Goal: Task Accomplishment & Management: Complete application form

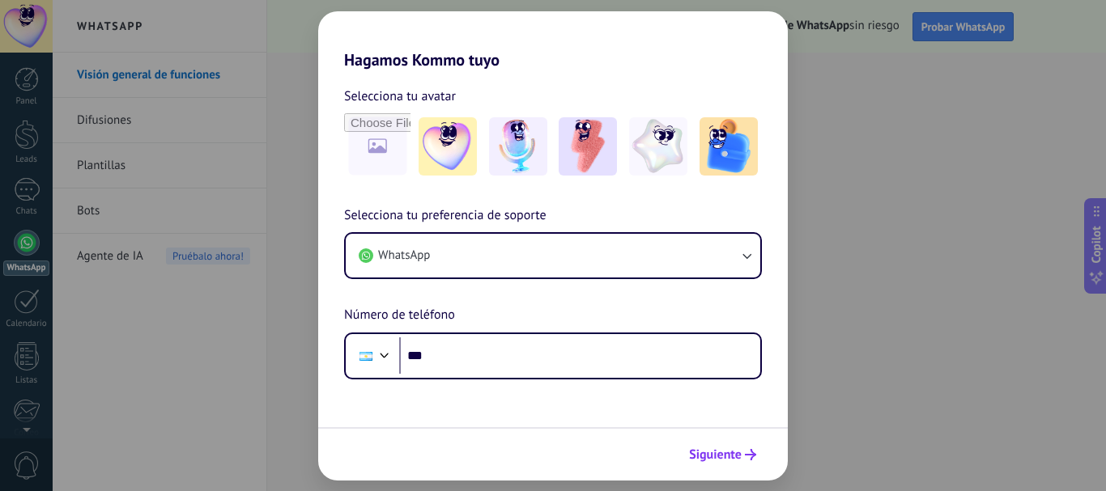
click at [728, 454] on span "Siguiente" at bounding box center [715, 454] width 53 height 11
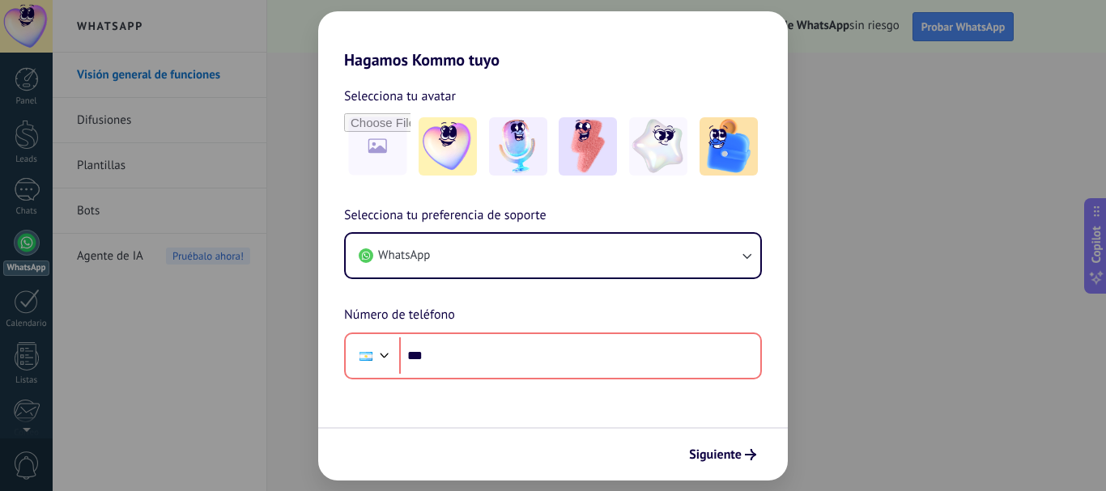
click at [817, 346] on div "Hagamos Kommo tuyo Selecciona tu avatar Selecciona tu preferencia de soporte Wh…" at bounding box center [553, 245] width 1106 height 491
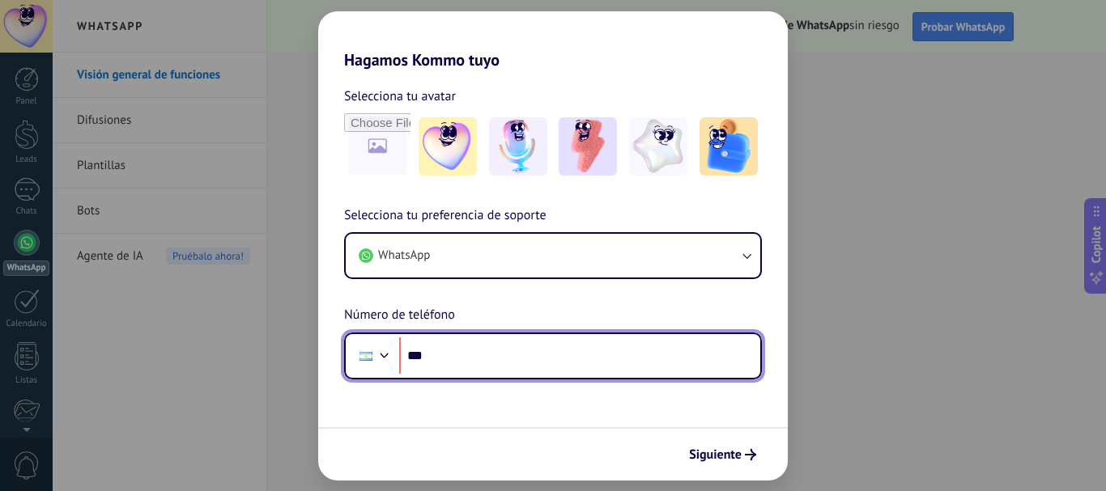
click at [690, 371] on input "***" at bounding box center [579, 355] width 361 height 37
type input "**********"
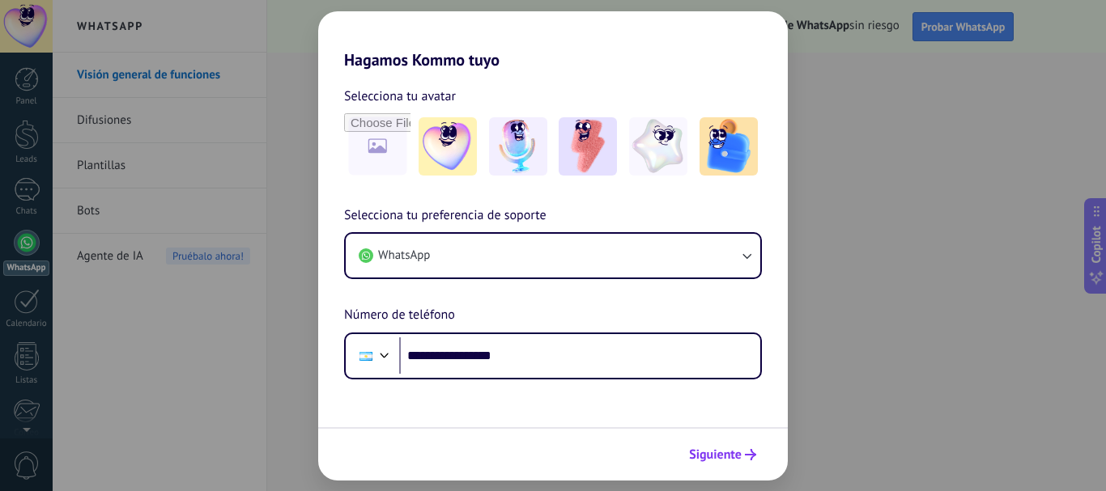
click at [726, 463] on button "Siguiente" at bounding box center [722, 455] width 82 height 28
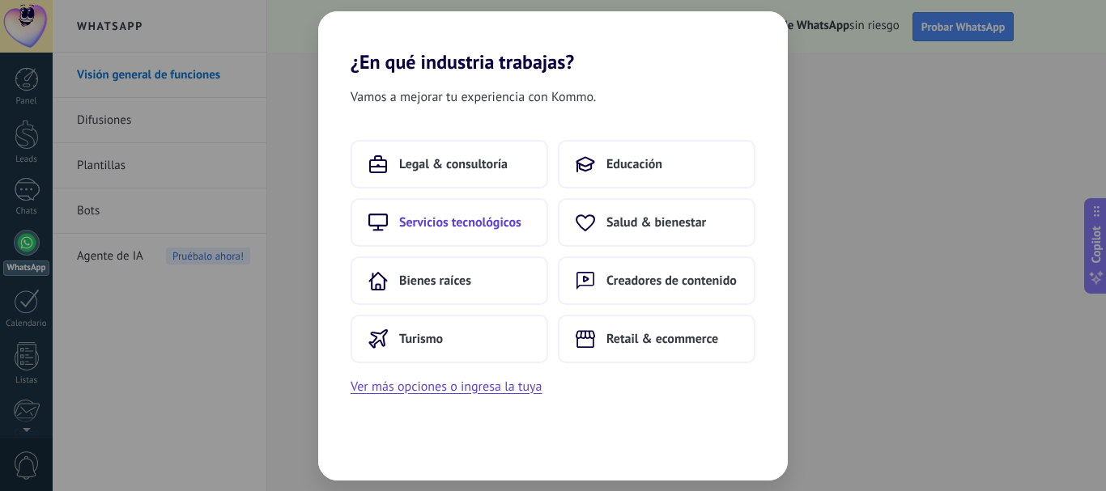
click at [511, 214] on span "Servicios tecnológicos" at bounding box center [460, 222] width 122 height 16
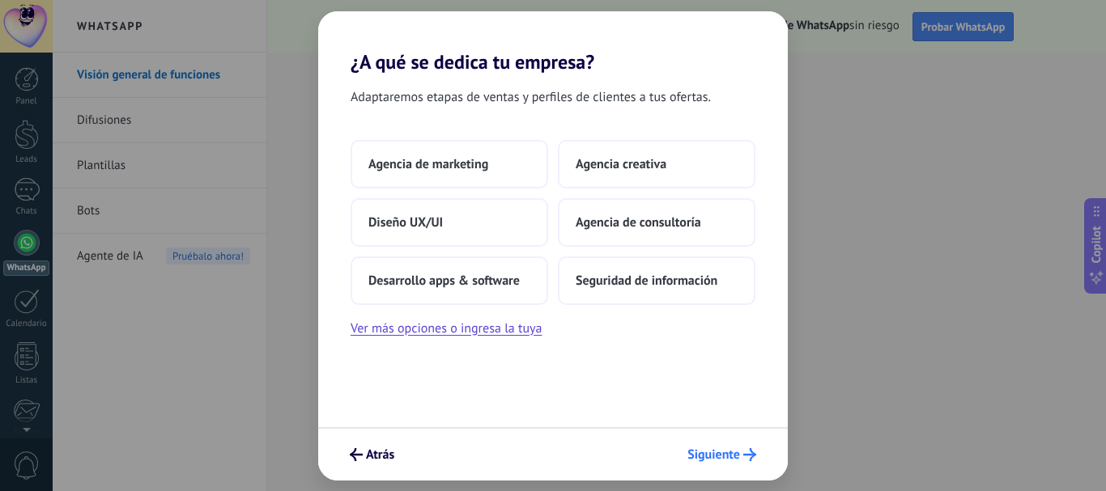
click at [758, 457] on button "Siguiente" at bounding box center [721, 455] width 83 height 28
click at [723, 446] on button "Siguiente" at bounding box center [721, 455] width 83 height 28
click at [613, 177] on button "Agencia creativa" at bounding box center [656, 164] width 197 height 49
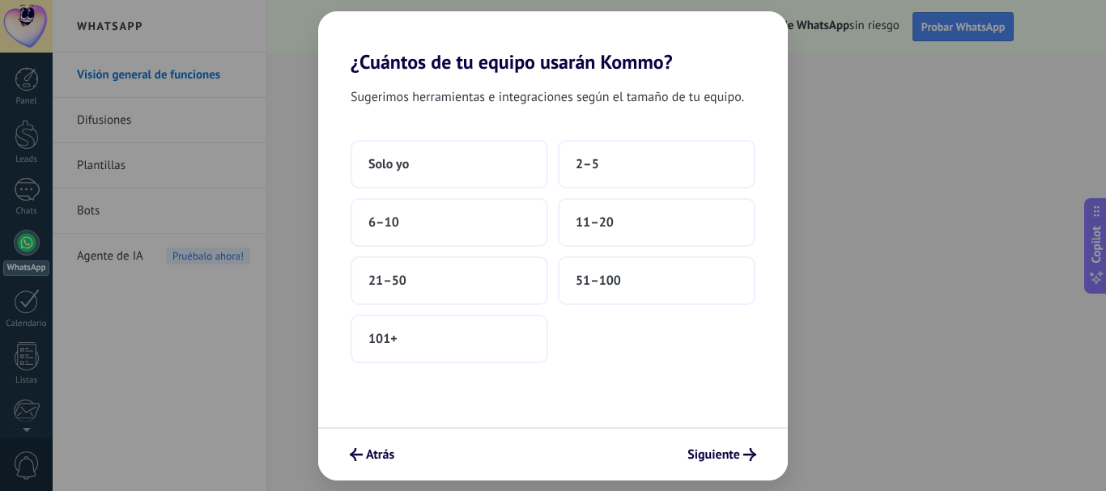
click at [635, 137] on div "Sugerimos herramientas e integraciones según el tamaño de tu equipo. Solo yo 2–…" at bounding box center [552, 251] width 469 height 354
click at [634, 176] on button "2–5" at bounding box center [656, 164] width 197 height 49
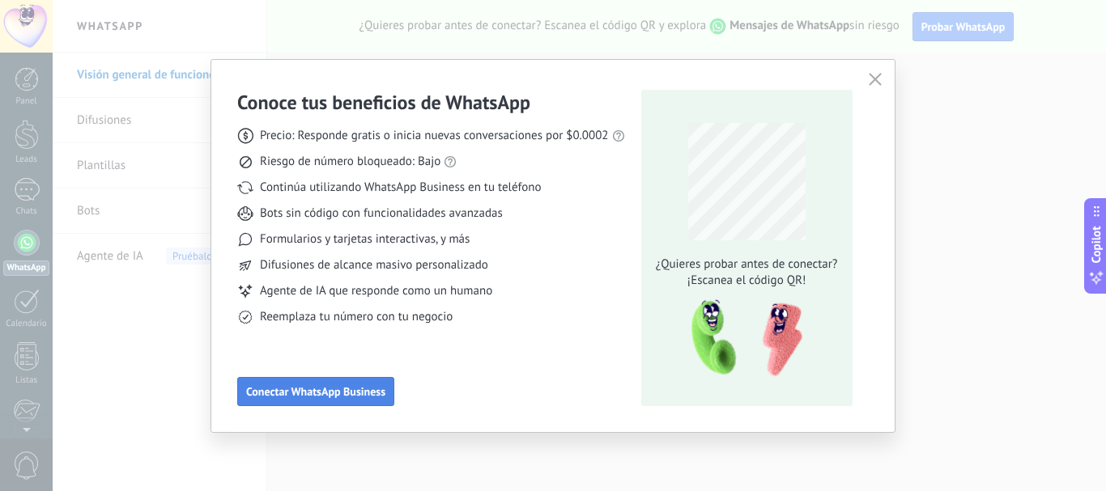
click at [380, 388] on span "Conectar WhatsApp Business" at bounding box center [315, 391] width 139 height 11
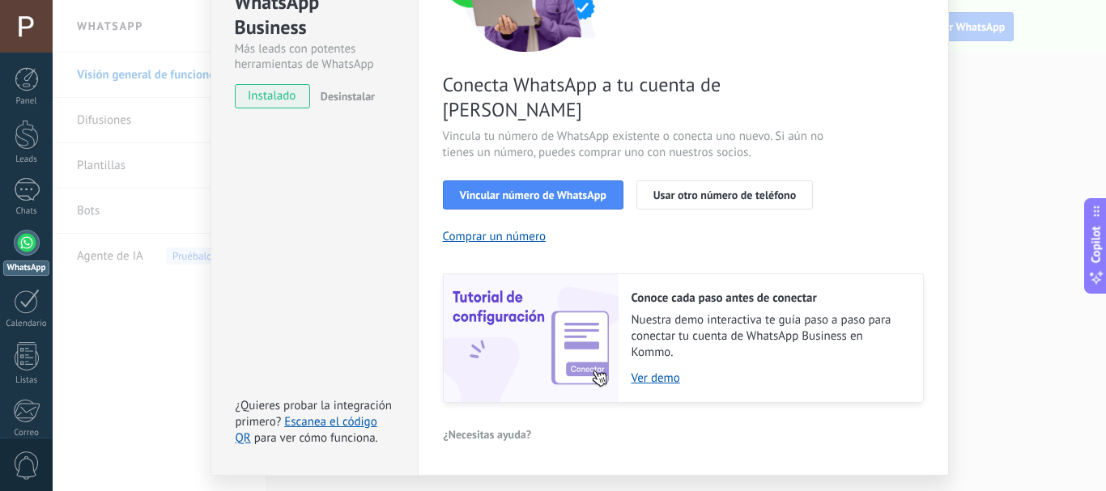
scroll to position [227, 0]
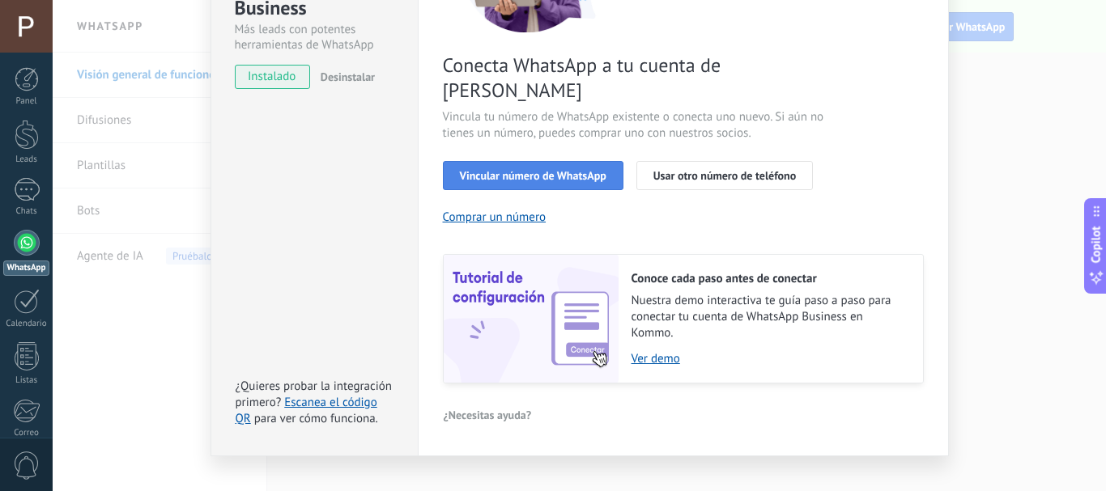
click at [542, 170] on span "Vincular número de WhatsApp" at bounding box center [533, 175] width 146 height 11
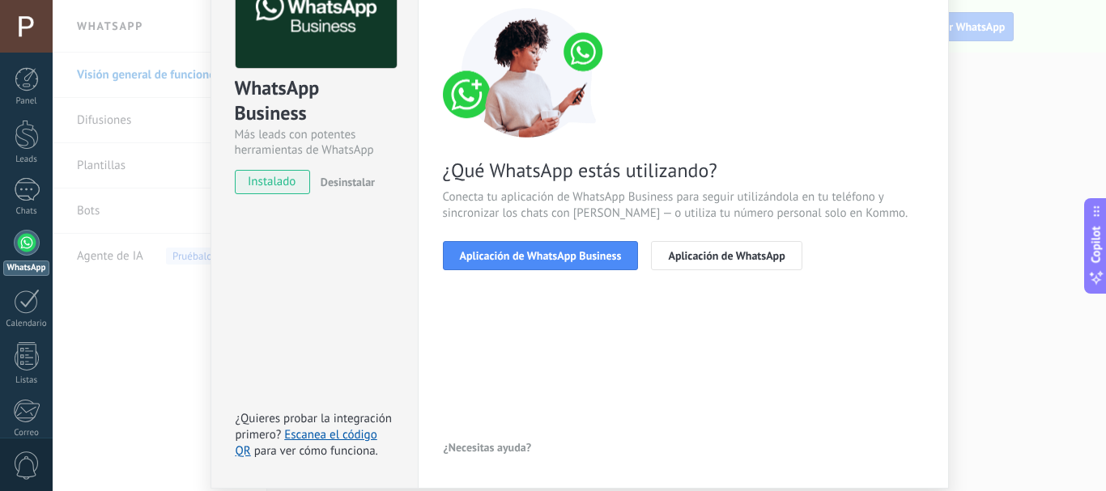
scroll to position [100, 0]
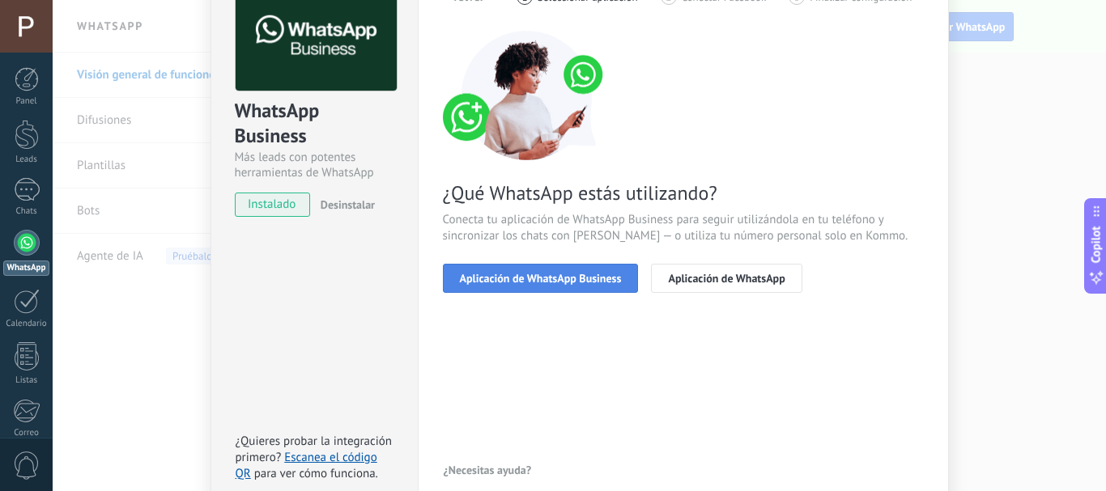
click at [588, 278] on span "Aplicación de WhatsApp Business" at bounding box center [541, 278] width 162 height 11
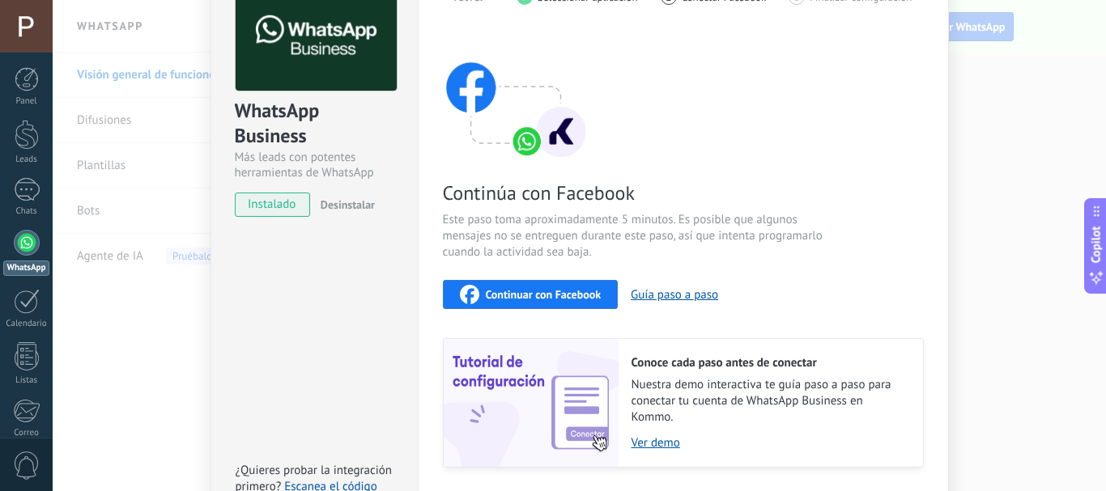
click at [570, 297] on span "Continuar con Facebook" at bounding box center [544, 294] width 116 height 11
click at [522, 297] on span "Continuar con Facebook" at bounding box center [544, 294] width 116 height 11
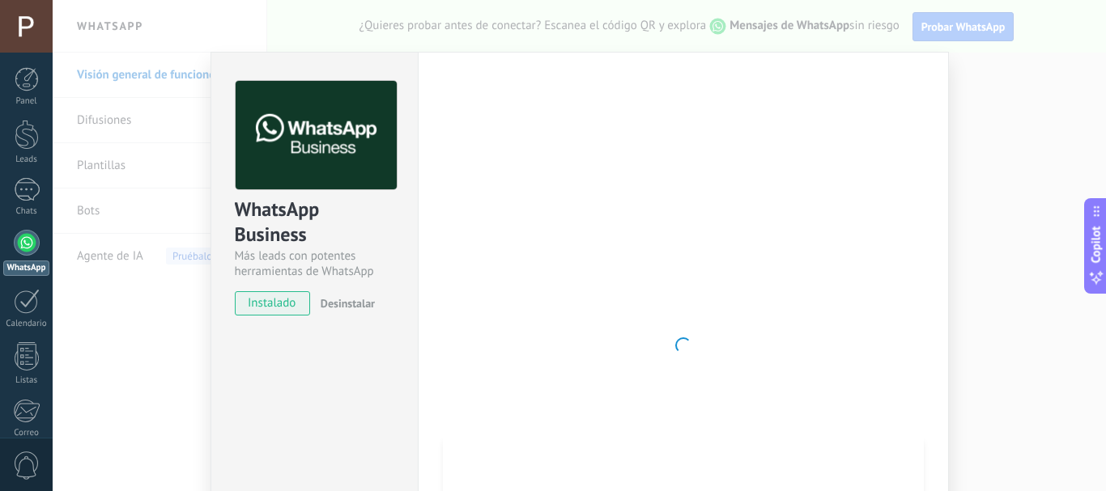
scroll to position [0, 0]
click at [1085, 284] on button "Copilot" at bounding box center [1095, 246] width 23 height 96
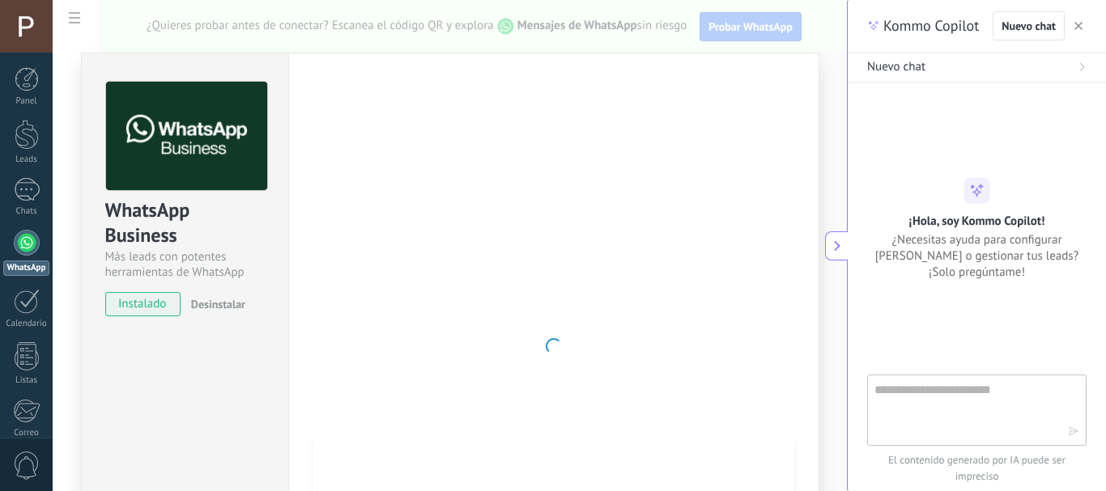
click at [705, 259] on div at bounding box center [553, 346] width 481 height 529
click at [1082, 23] on button "button" at bounding box center [1078, 25] width 16 height 19
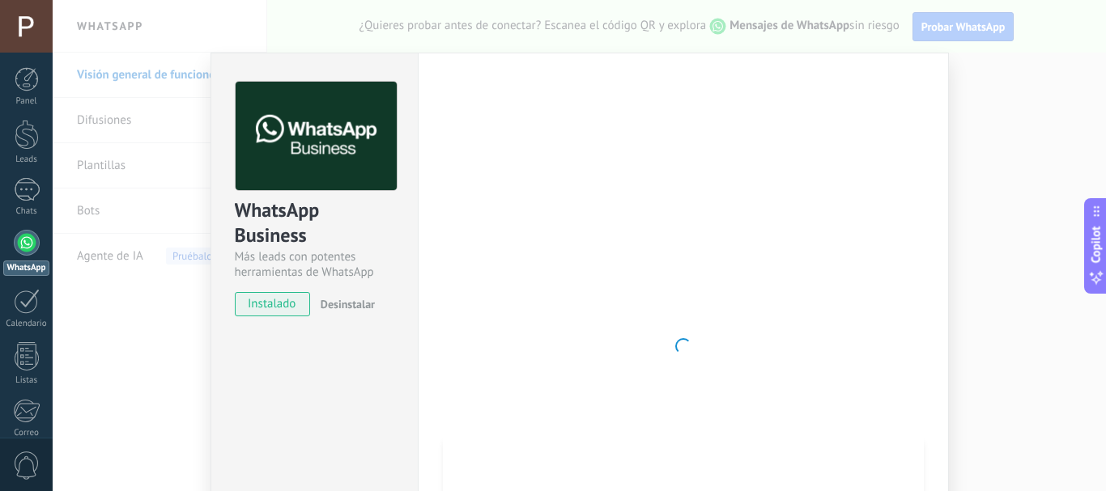
click at [188, 228] on div "WhatsApp Business Más leads con potentes herramientas de WhatsApp instalado Des…" at bounding box center [579, 245] width 1053 height 491
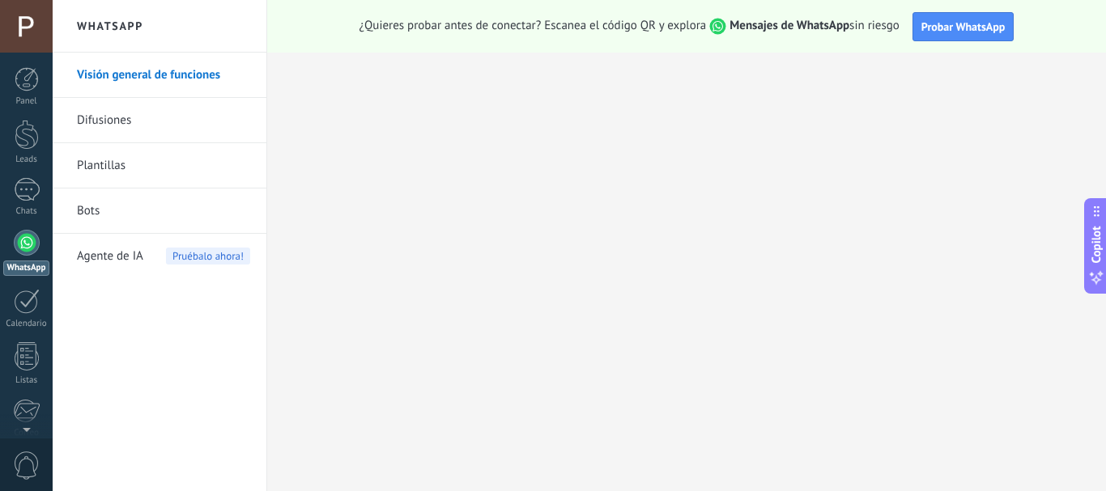
click at [39, 231] on link "WhatsApp" at bounding box center [26, 253] width 53 height 46
click at [143, 112] on link "Difusiones" at bounding box center [163, 120] width 173 height 45
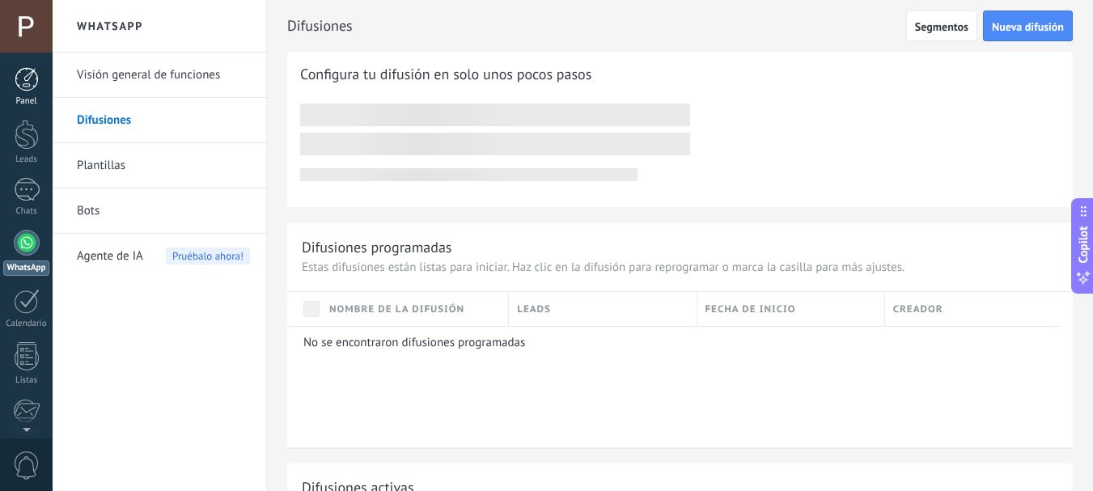
click at [28, 70] on div at bounding box center [27, 79] width 24 height 24
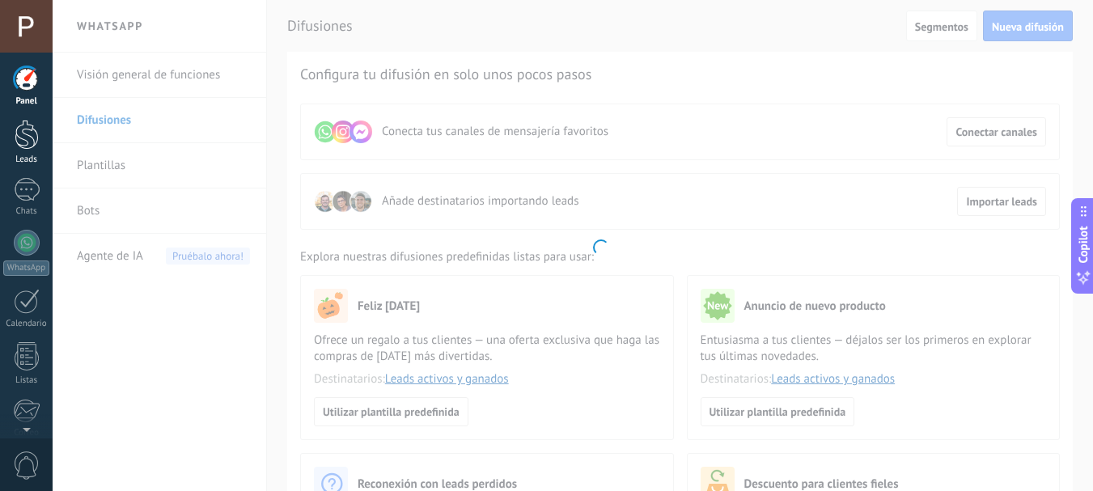
click at [28, 125] on div at bounding box center [27, 135] width 24 height 30
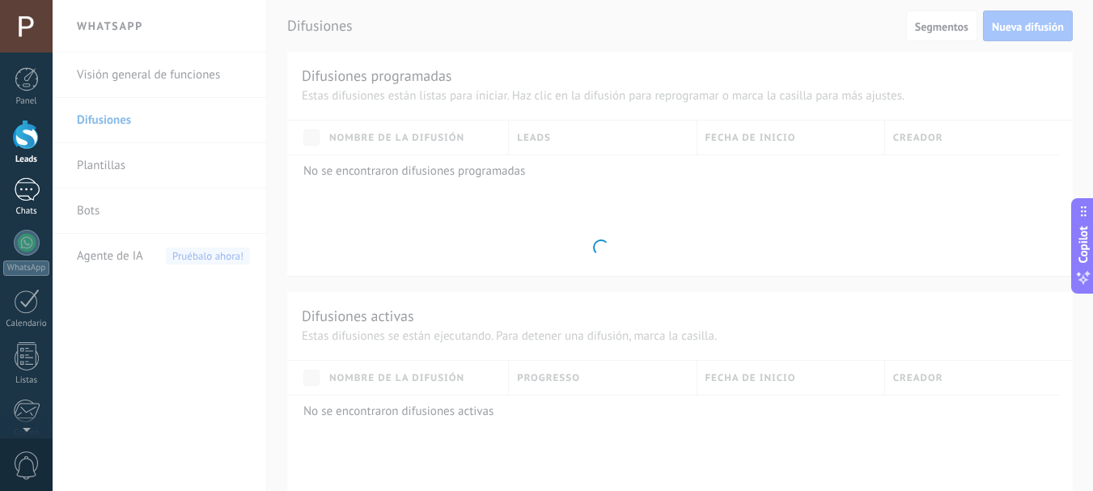
click at [25, 180] on div at bounding box center [27, 189] width 26 height 23
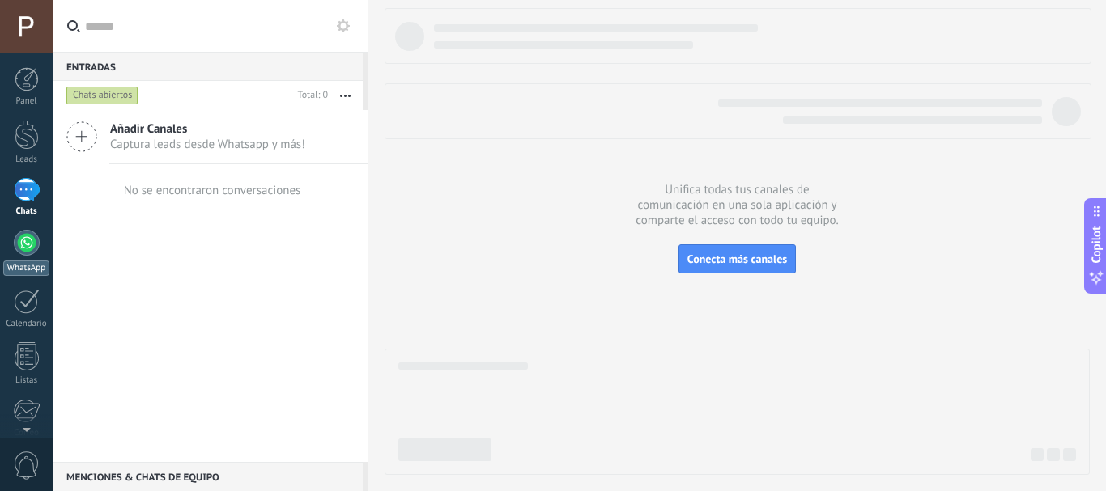
click at [39, 253] on link "WhatsApp" at bounding box center [26, 253] width 53 height 46
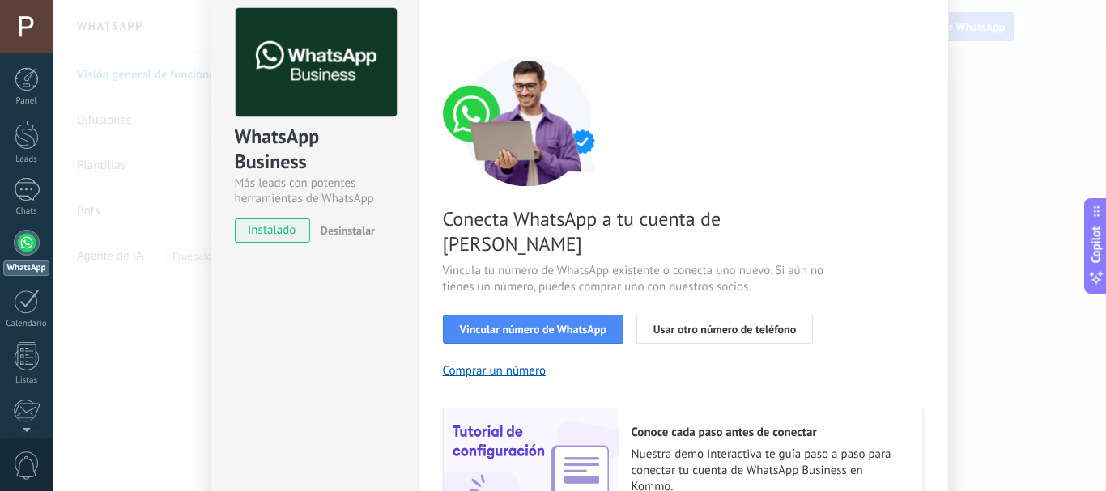
scroll to position [81, 0]
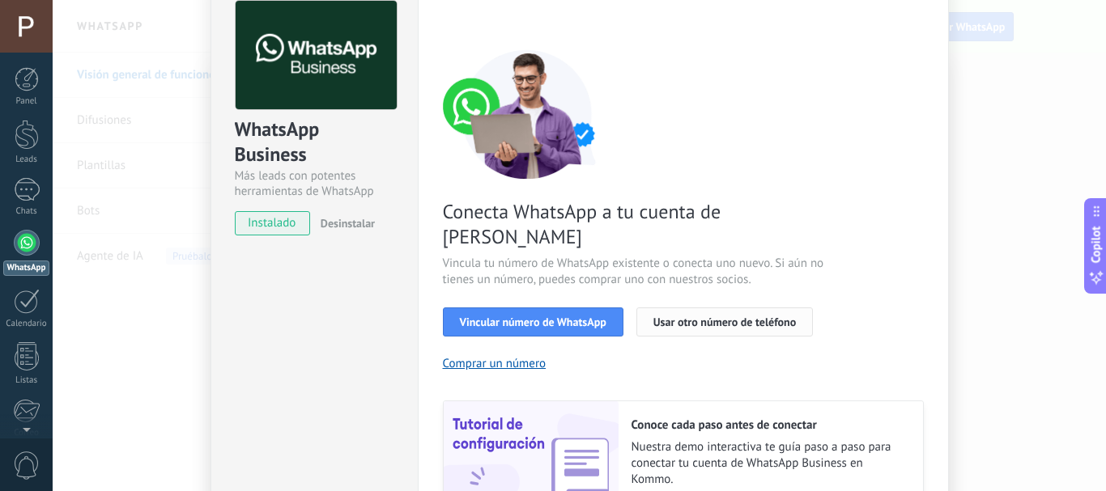
click at [773, 316] on span "Usar otro número de teléfono" at bounding box center [724, 321] width 142 height 11
click at [490, 316] on span "Vincular número de WhatsApp" at bounding box center [533, 321] width 146 height 11
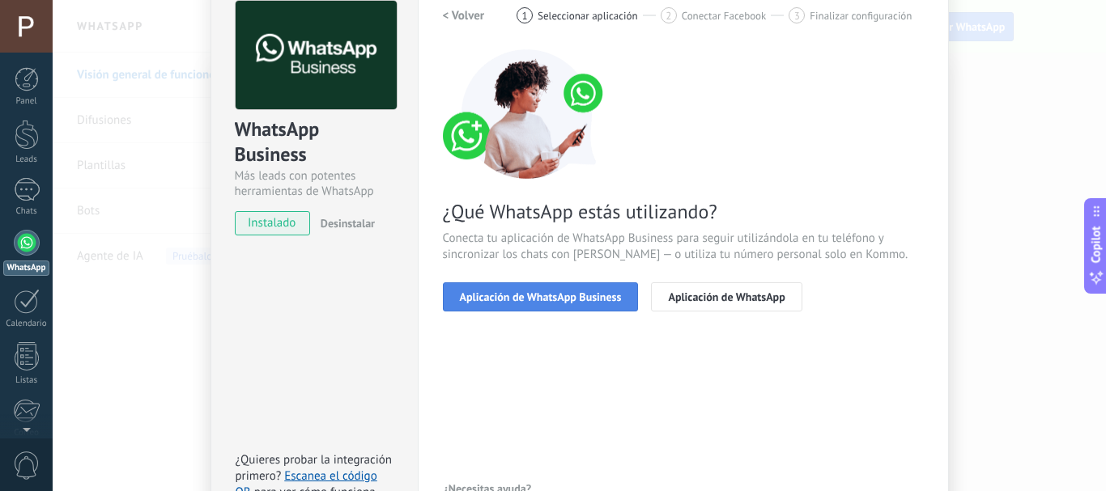
click at [492, 300] on span "Aplicación de WhatsApp Business" at bounding box center [541, 296] width 162 height 11
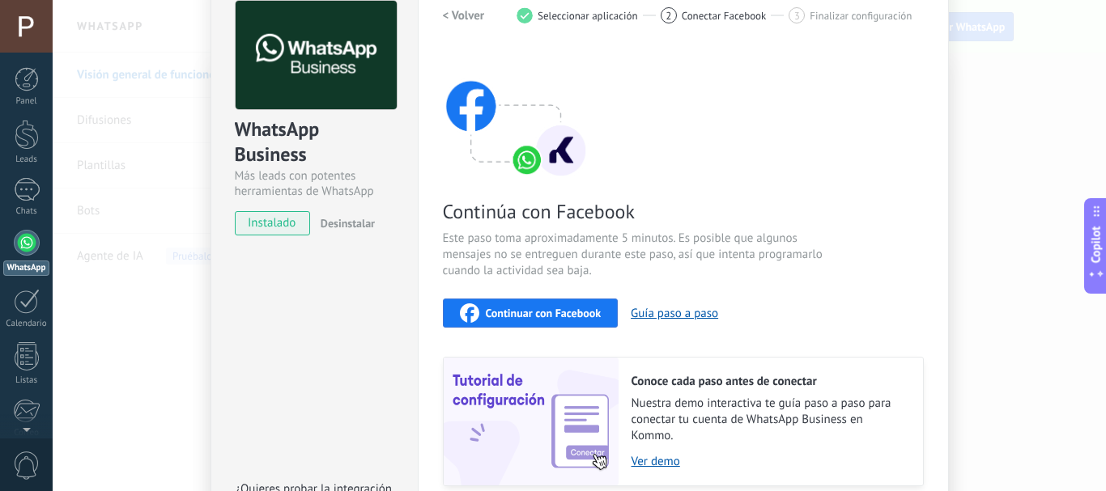
click at [496, 313] on span "Continuar con Facebook" at bounding box center [544, 313] width 116 height 11
drag, startPoint x: 319, startPoint y: 349, endPoint x: 425, endPoint y: 354, distance: 106.1
click at [319, 349] on div "WhatsApp Business Más leads con potentes herramientas de WhatsApp instalado Des…" at bounding box center [313, 266] width 207 height 588
click at [596, 321] on div "Continuar con Facebook" at bounding box center [531, 313] width 142 height 19
